Goal: Navigation & Orientation: Find specific page/section

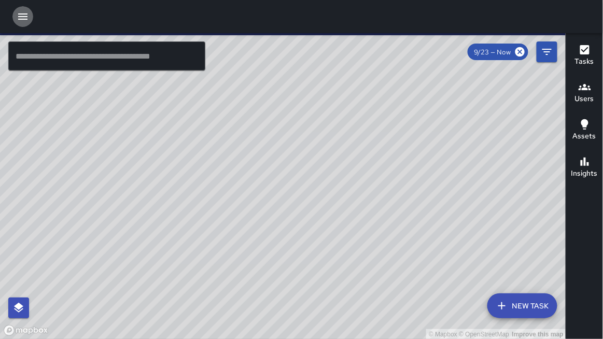
click at [21, 18] on icon "button" at bounding box center [23, 16] width 12 height 12
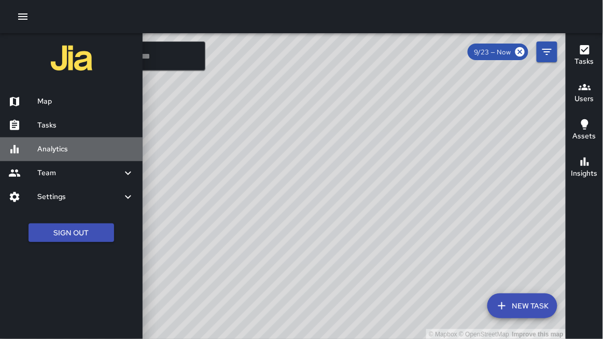
click at [41, 147] on h6 "Analytics" at bounding box center [85, 149] width 97 height 11
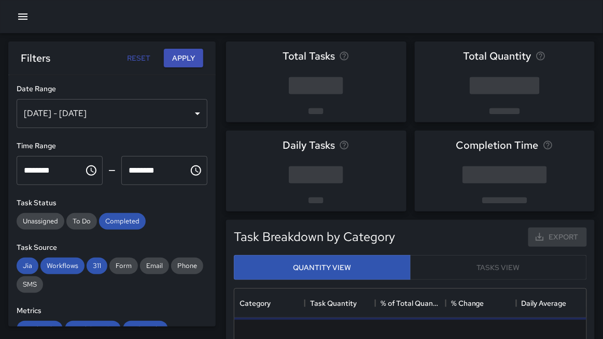
scroll to position [310, 352]
click at [25, 16] on icon "button" at bounding box center [23, 16] width 12 height 12
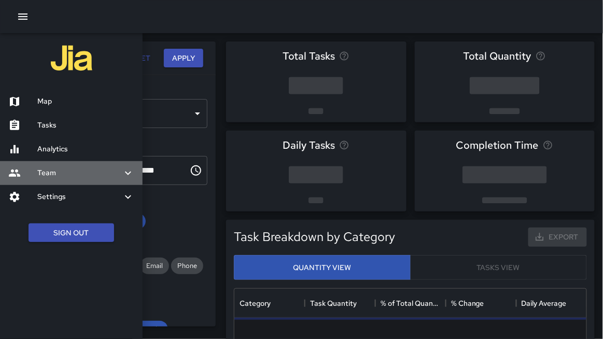
click at [56, 172] on h6 "Team" at bounding box center [79, 172] width 84 height 11
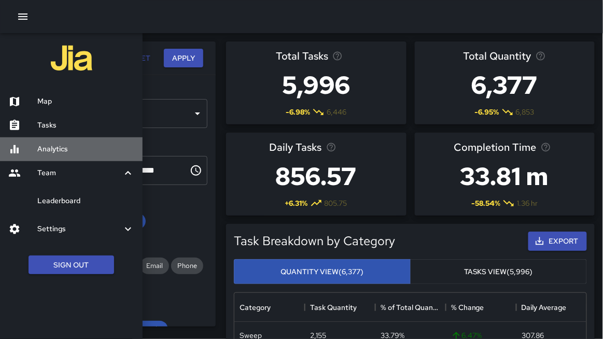
click at [50, 151] on h6 "Analytics" at bounding box center [85, 149] width 97 height 11
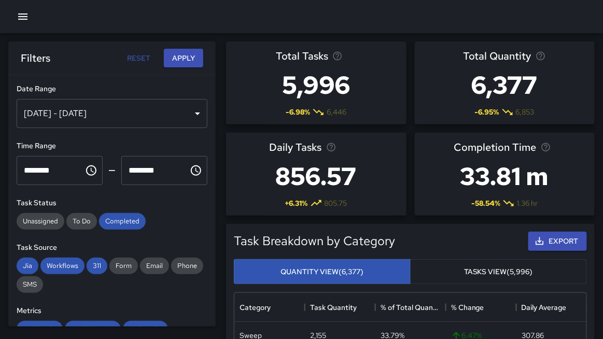
click at [23, 17] on icon "button" at bounding box center [23, 16] width 12 height 12
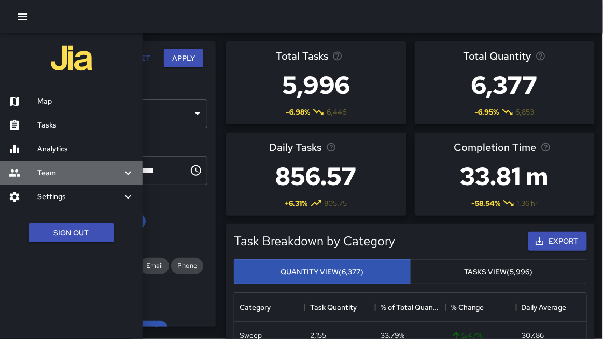
click at [49, 174] on h6 "Team" at bounding box center [79, 172] width 84 height 11
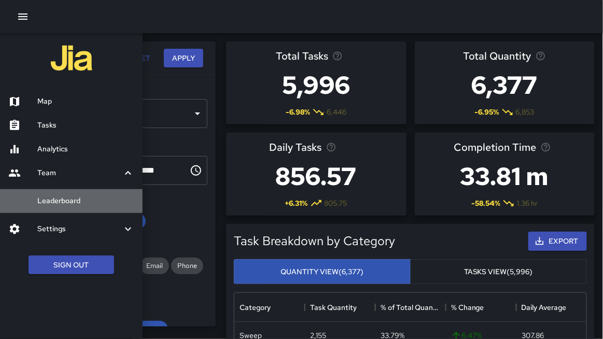
click at [60, 198] on h6 "Leaderboard" at bounding box center [85, 200] width 97 height 11
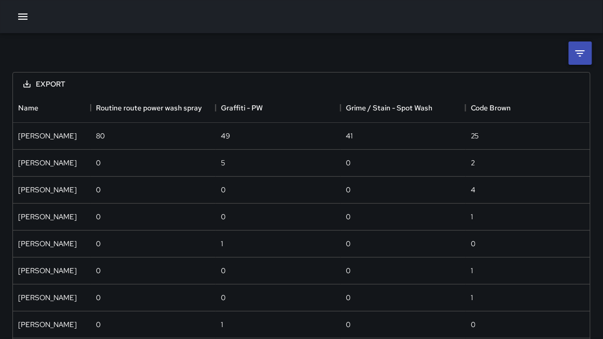
scroll to position [298, 577]
click at [582, 49] on icon at bounding box center [580, 53] width 12 height 12
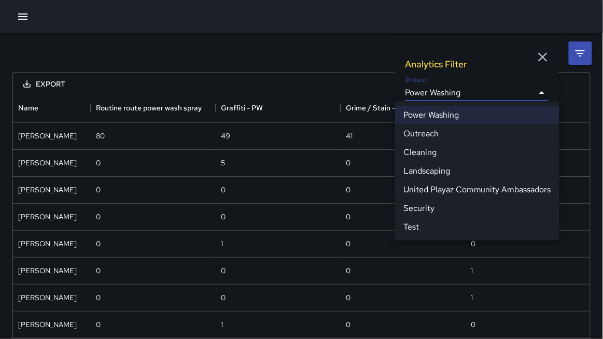
click at [447, 92] on body "**********" at bounding box center [301, 216] width 603 height 433
click at [425, 154] on li "Cleaning" at bounding box center [477, 152] width 164 height 19
type input "**********"
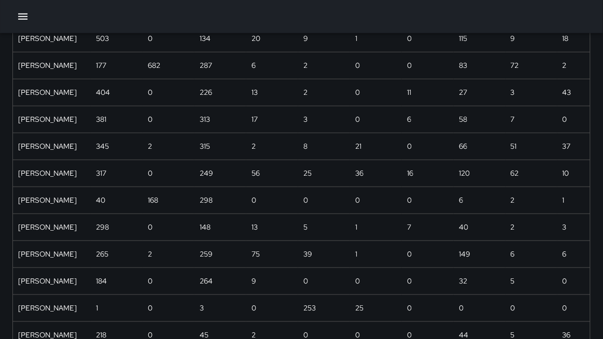
scroll to position [233, 0]
click at [26, 18] on icon "button" at bounding box center [23, 16] width 12 height 12
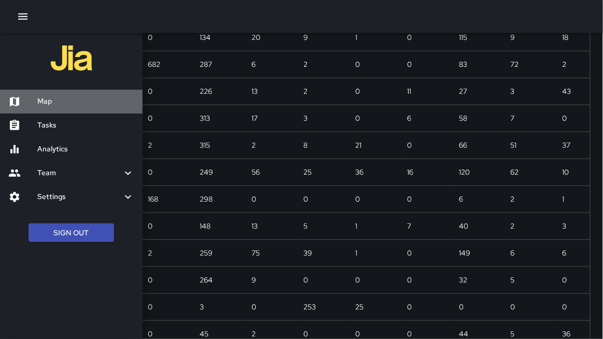
click at [52, 101] on h6 "Map" at bounding box center [85, 101] width 97 height 11
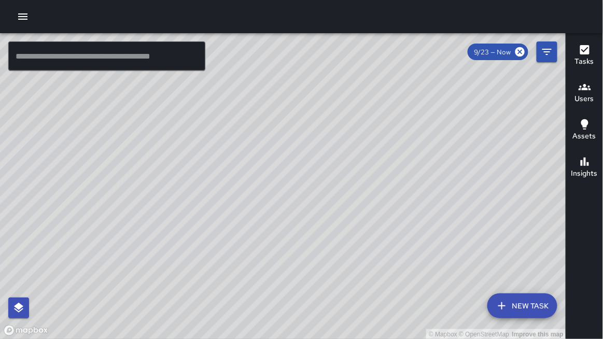
click at [572, 96] on button "Users" at bounding box center [584, 93] width 37 height 37
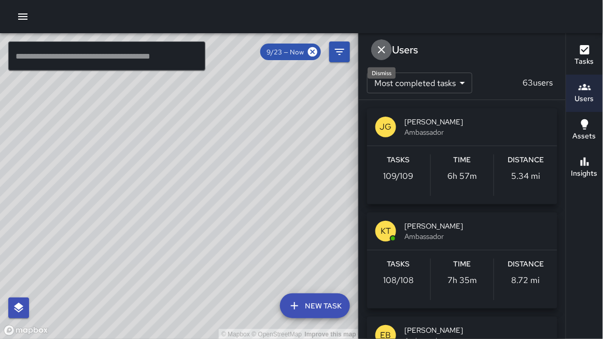
click at [380, 50] on icon "Dismiss" at bounding box center [381, 50] width 12 height 12
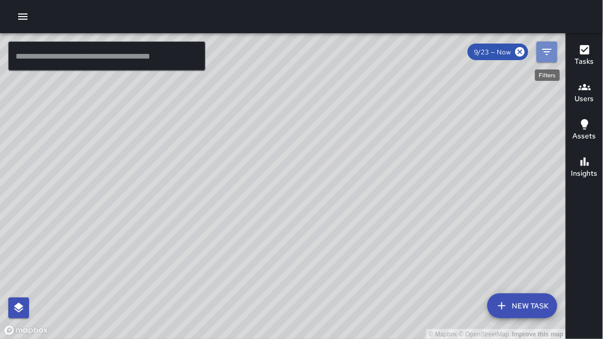
click at [544, 57] on icon "Filters" at bounding box center [546, 52] width 12 height 12
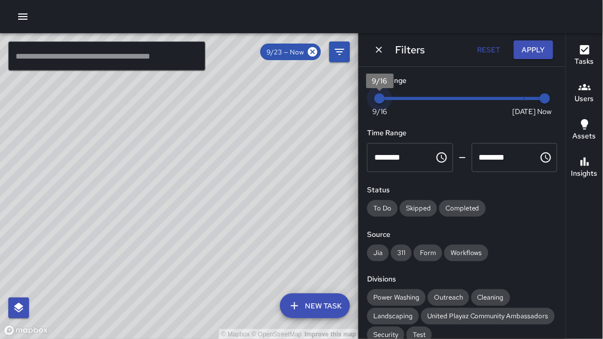
drag, startPoint x: 525, startPoint y: 99, endPoint x: 355, endPoint y: 98, distance: 169.4
click at [355, 99] on div "© Mapbox © OpenStreetMap Improve this map ​ New Task 9/23 — Now Map Layers Task…" at bounding box center [301, 186] width 603 height 306
drag, startPoint x: 65, startPoint y: 214, endPoint x: 263, endPoint y: 179, distance: 200.4
click at [265, 178] on div "© Mapbox © OpenStreetMap Improve this map" at bounding box center [179, 186] width 359 height 306
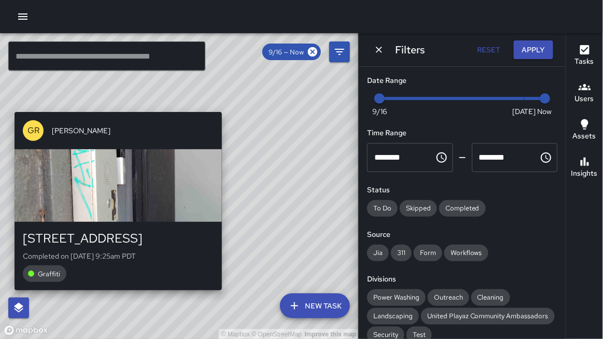
drag, startPoint x: 159, startPoint y: 105, endPoint x: 222, endPoint y: 108, distance: 63.3
click at [224, 107] on div "© Mapbox © OpenStreetMap Improve this map GR Gordon Rowe 346 9th Street Complet…" at bounding box center [179, 186] width 359 height 306
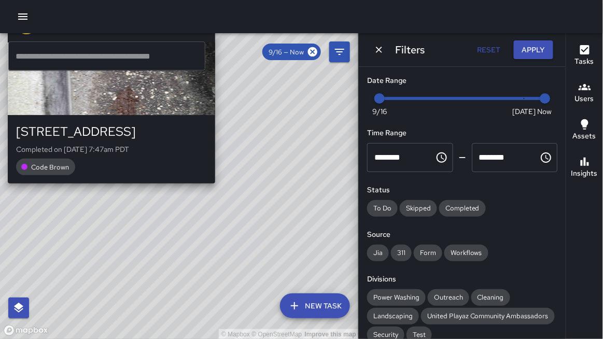
drag, startPoint x: 264, startPoint y: 180, endPoint x: 218, endPoint y: 192, distance: 47.5
click at [218, 192] on div "© Mapbox © OpenStreetMap Improve this map GR Gordon Rowe 393 9th Street Complet…" at bounding box center [179, 186] width 359 height 306
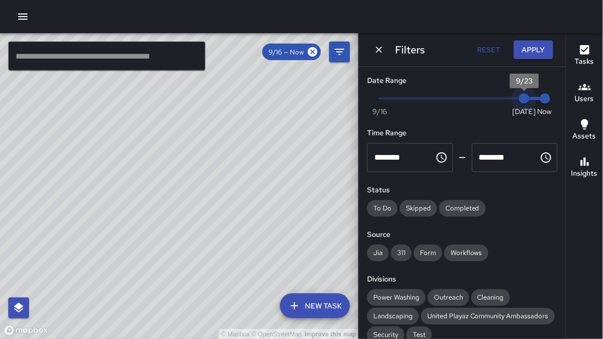
drag, startPoint x: 388, startPoint y: 98, endPoint x: 553, endPoint y: 84, distance: 165.9
click at [553, 85] on div "Date Range Now Today 9/16 9/23 2:37 pm" at bounding box center [462, 95] width 190 height 40
drag, startPoint x: 228, startPoint y: 159, endPoint x: 189, endPoint y: 174, distance: 41.5
click at [177, 180] on div "© Mapbox © OpenStreetMap Improve this map" at bounding box center [179, 186] width 359 height 306
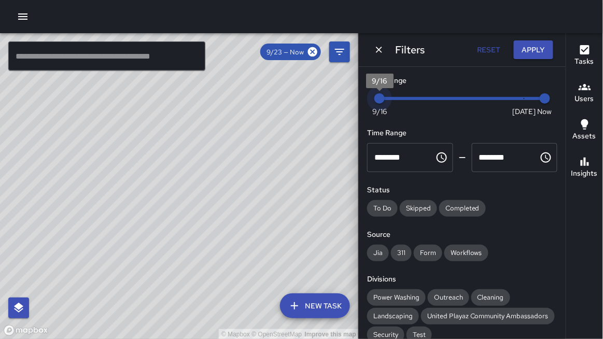
drag, startPoint x: 526, startPoint y: 95, endPoint x: 337, endPoint y: 106, distance: 188.9
click at [337, 106] on div "© Mapbox © OpenStreetMap Improve this map ​ New Task 9/23 — Now Map Layers Task…" at bounding box center [301, 186] width 603 height 306
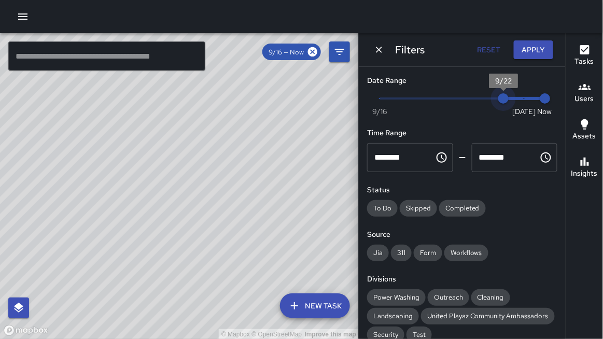
type input "*"
drag, startPoint x: 383, startPoint y: 102, endPoint x: 535, endPoint y: 98, distance: 152.4
click at [536, 98] on span "Now Today 9/16 9/23 2:37 pm" at bounding box center [461, 99] width 165 height 16
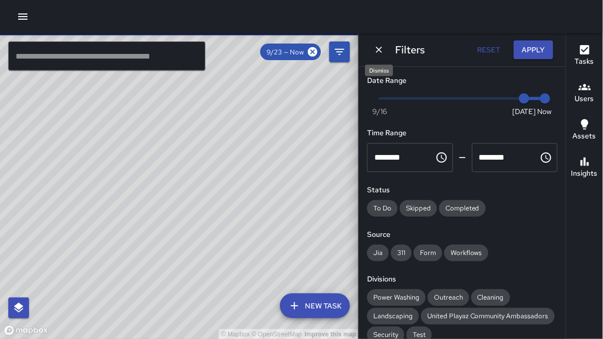
click at [381, 49] on icon "Dismiss" at bounding box center [379, 50] width 10 height 10
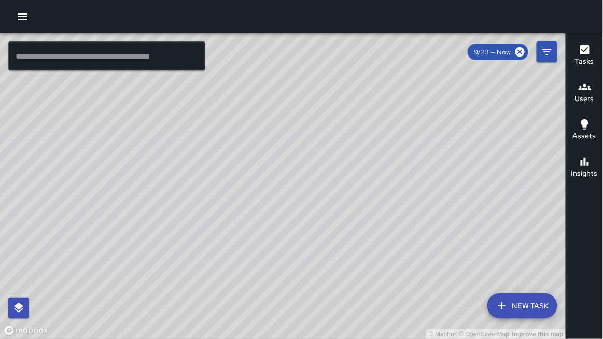
drag, startPoint x: 333, startPoint y: 120, endPoint x: 363, endPoint y: 90, distance: 42.1
click at [363, 90] on div "© Mapbox © OpenStreetMap Improve this map" at bounding box center [283, 186] width 566 height 306
